Goal: Navigation & Orientation: Find specific page/section

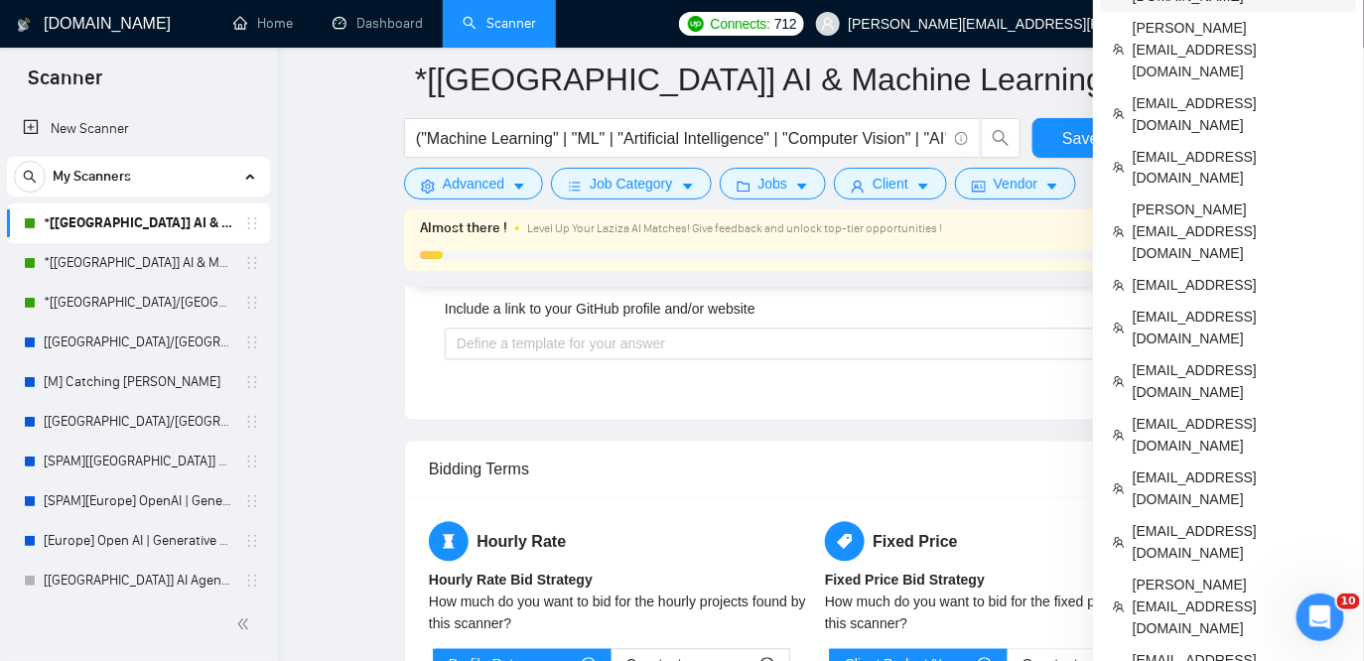
scroll to position [3604, 0]
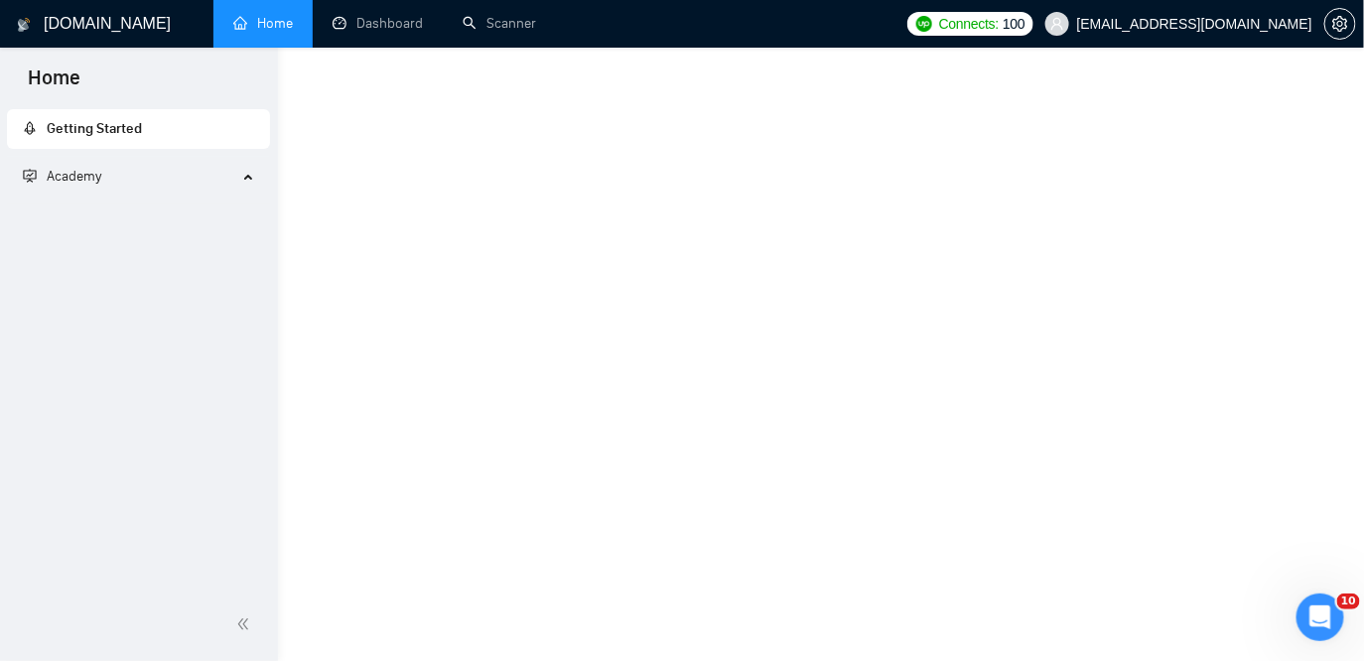
scroll to position [1161, 0]
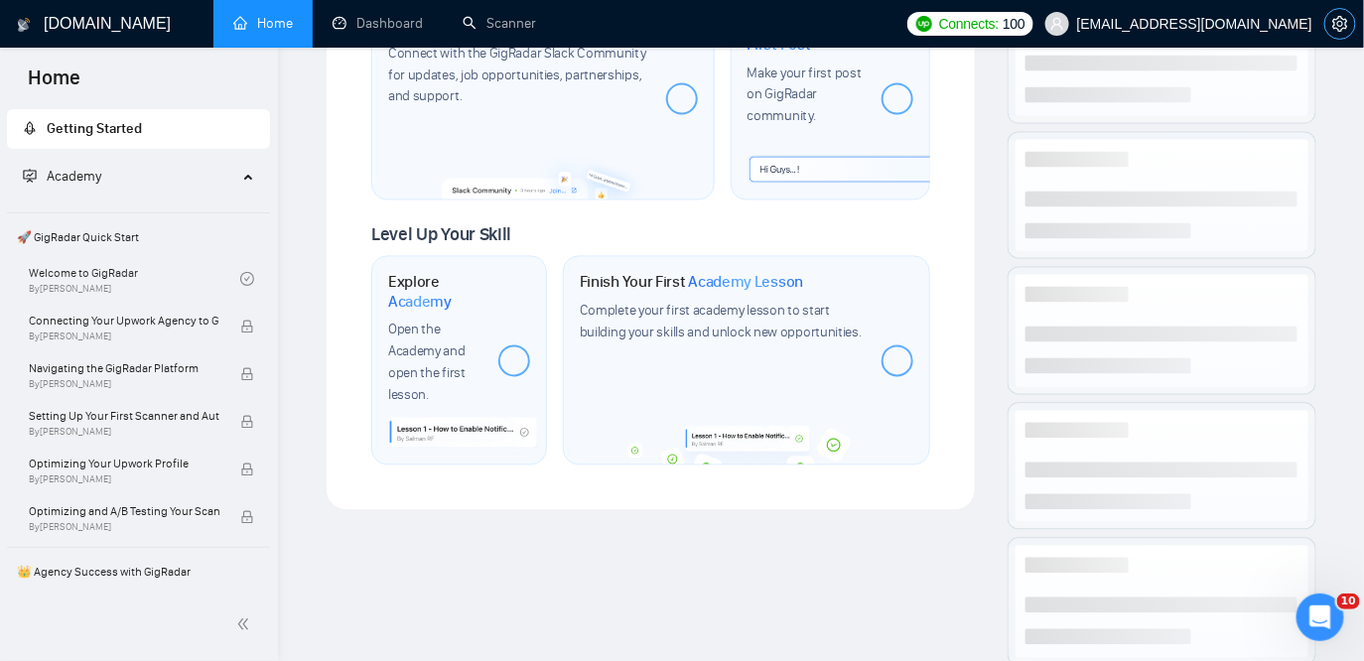
click at [1333, 19] on icon "setting" at bounding box center [1340, 24] width 16 height 16
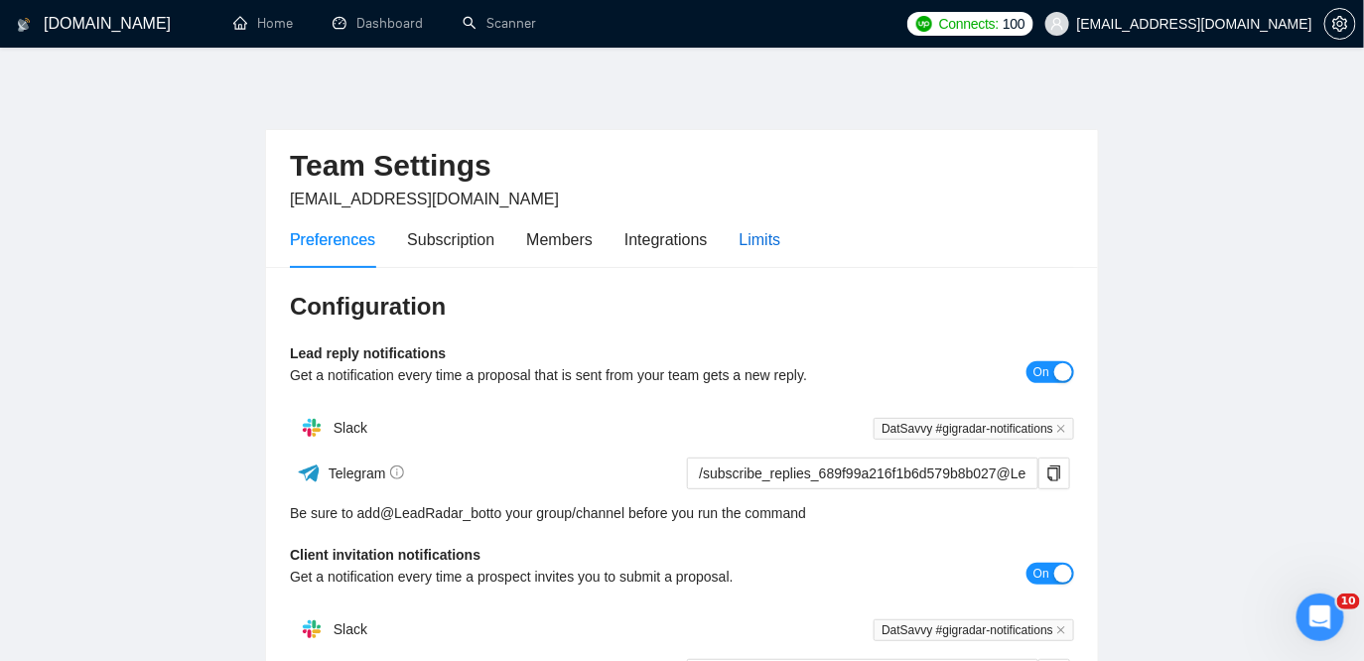
click at [761, 248] on div "Limits" at bounding box center [761, 239] width 42 height 25
